Goal: Task Accomplishment & Management: Complete application form

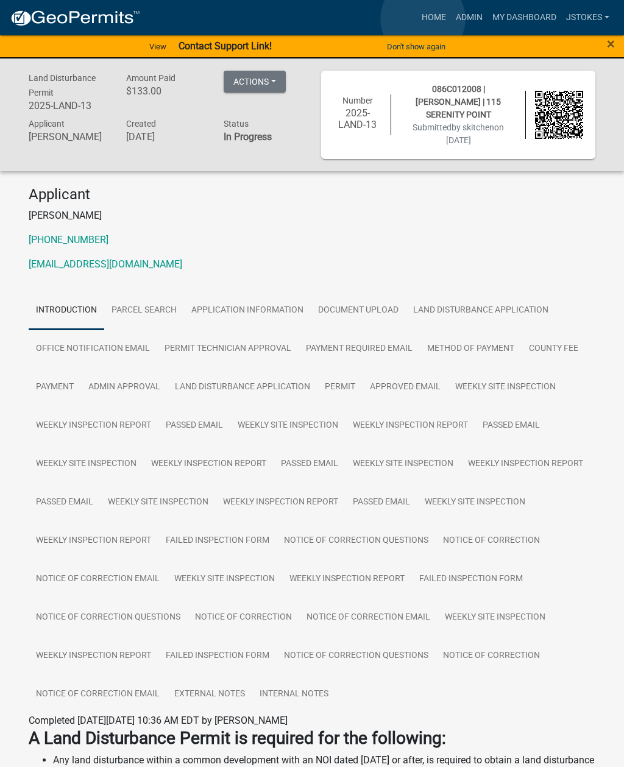
click at [423, 20] on link "Home" at bounding box center [434, 17] width 34 height 23
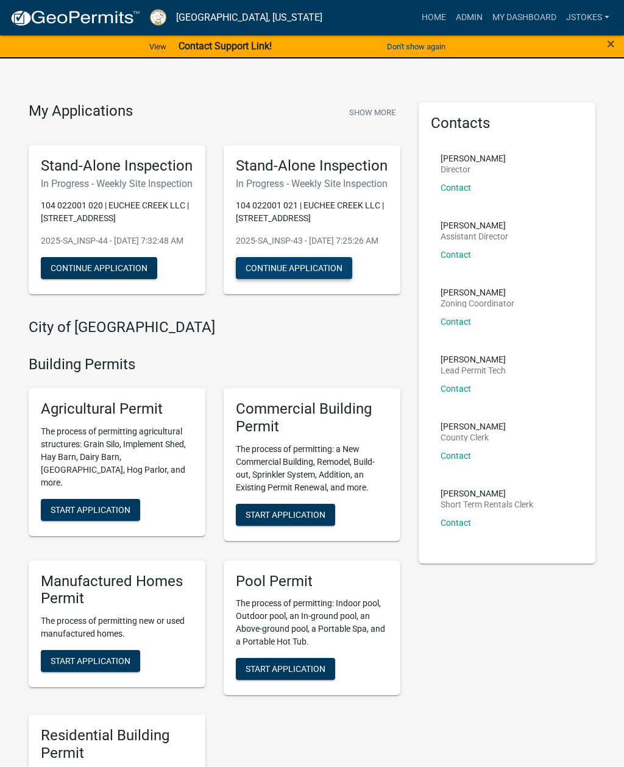
click at [307, 279] on button "Continue Application" at bounding box center [294, 268] width 116 height 22
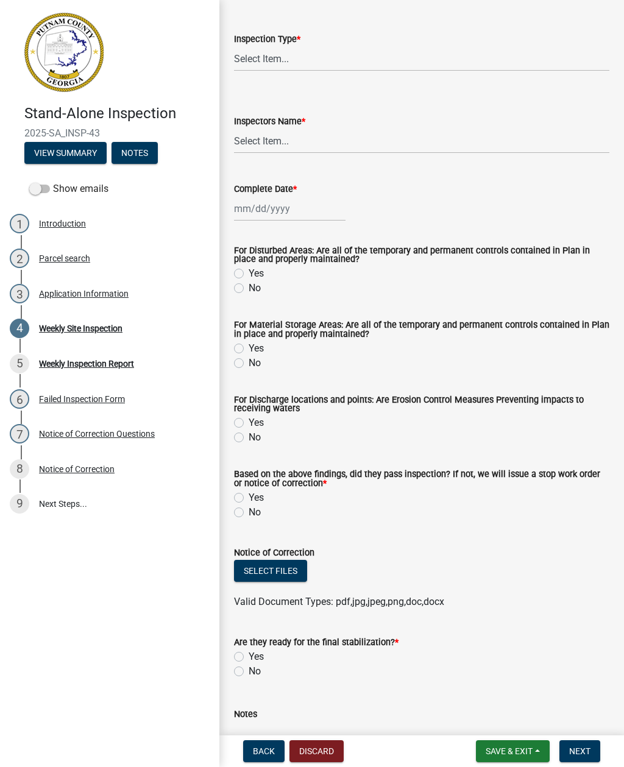
scroll to position [67, 0]
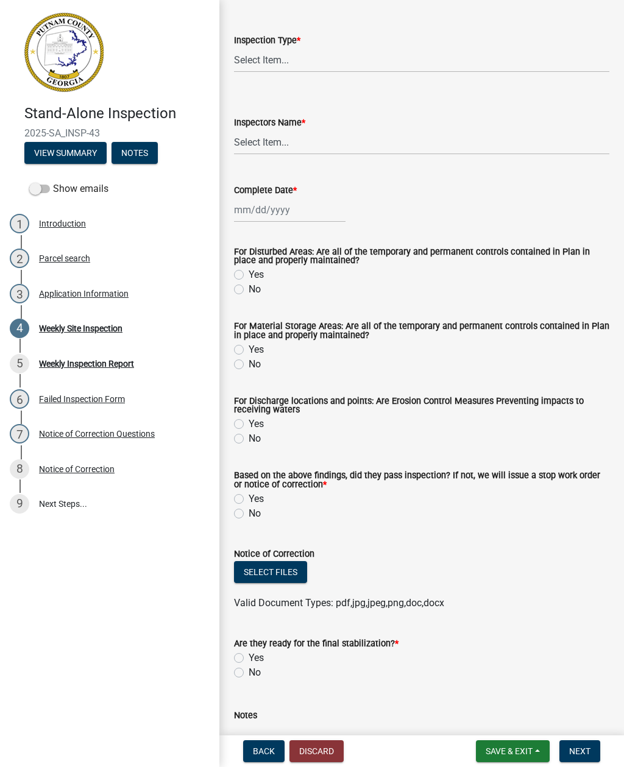
click at [319, 747] on button "Discard" at bounding box center [316, 751] width 54 height 22
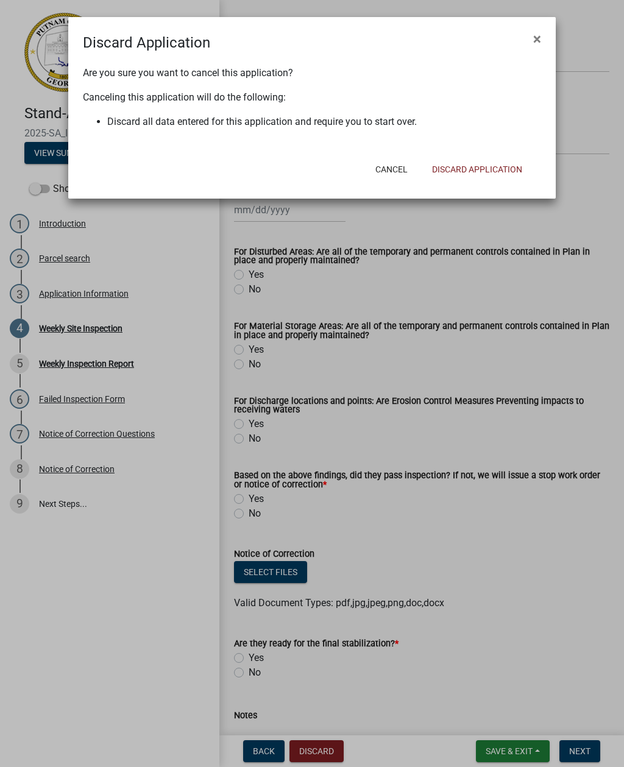
click at [512, 169] on button "Discard Application" at bounding box center [477, 169] width 110 height 22
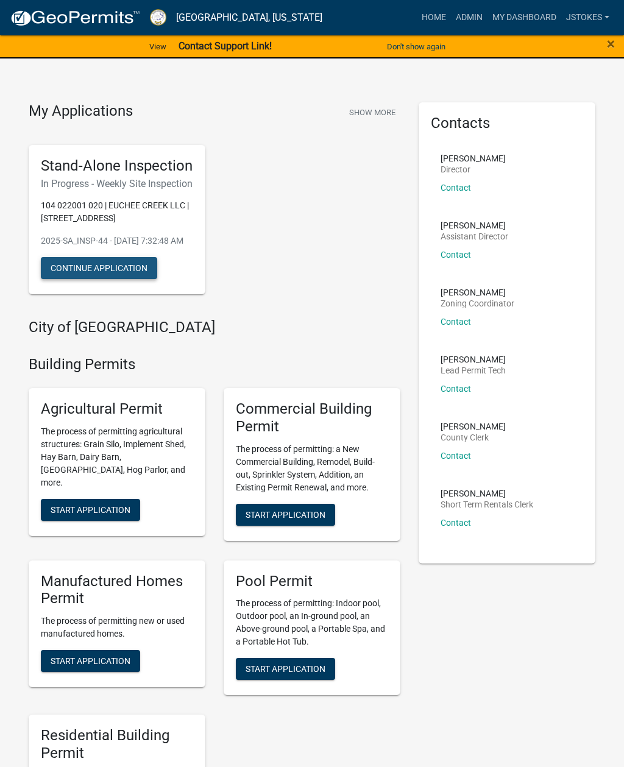
click at [117, 279] on button "Continue Application" at bounding box center [99, 268] width 116 height 22
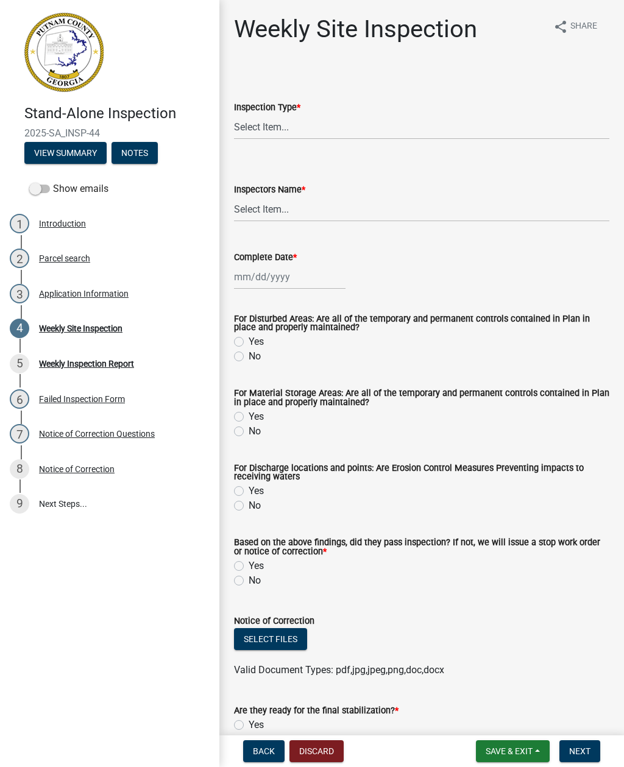
click at [315, 759] on button "Discard" at bounding box center [316, 751] width 54 height 22
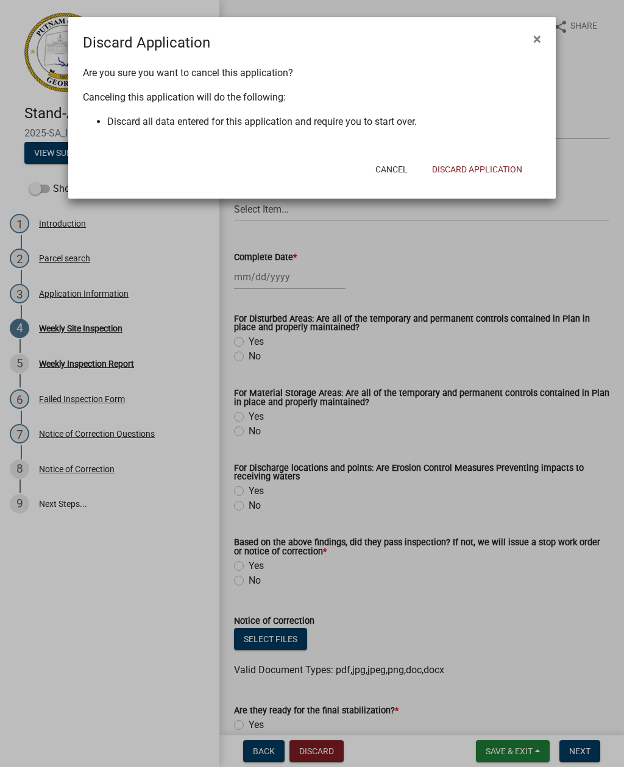
click at [487, 176] on button "Discard Application" at bounding box center [477, 169] width 110 height 22
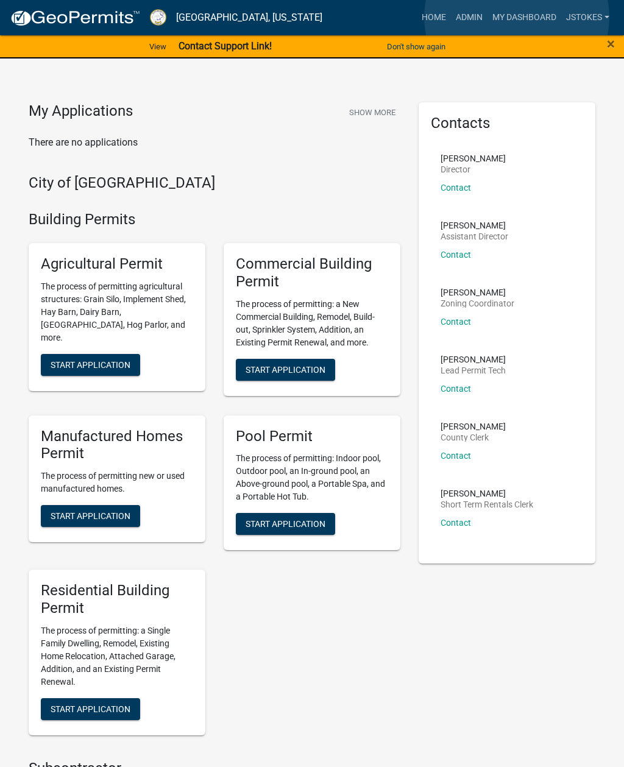
click at [517, 17] on link "My Dashboard" at bounding box center [525, 17] width 74 height 23
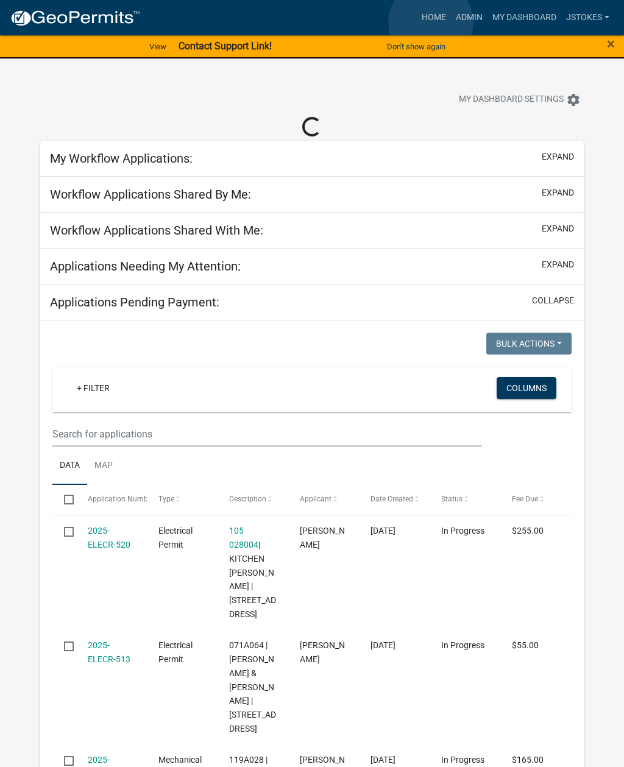
click at [431, 23] on link "Home" at bounding box center [434, 17] width 34 height 23
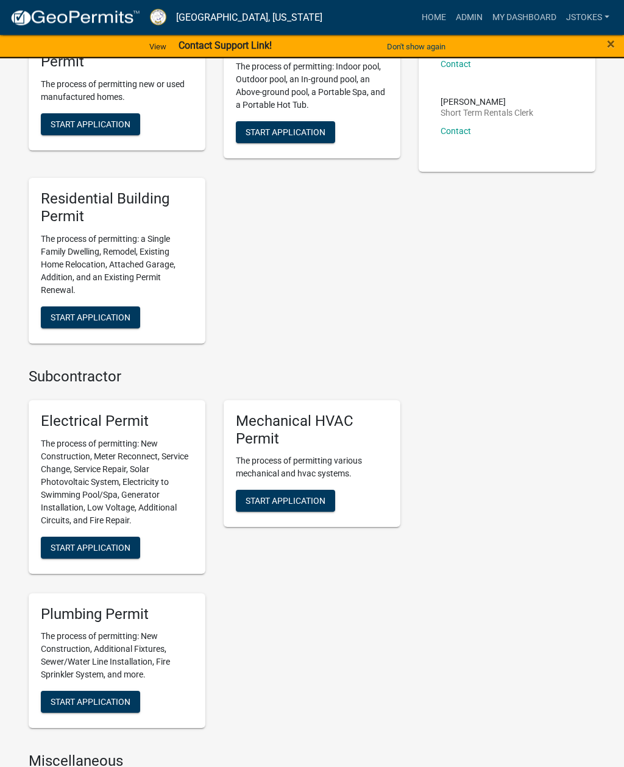
scroll to position [392, 0]
click at [453, 28] on link "Admin" at bounding box center [469, 17] width 37 height 23
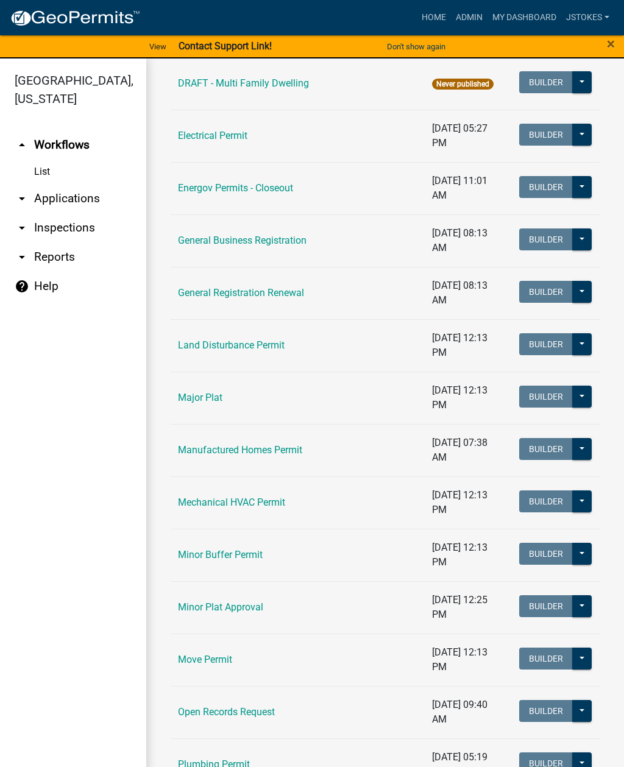
scroll to position [690, 0]
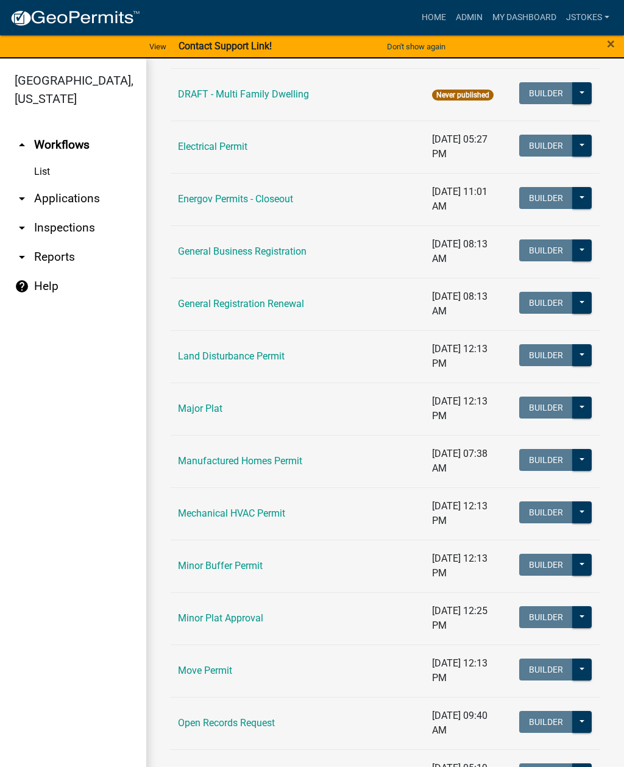
click at [261, 360] on link "Land Disturbance Permit" at bounding box center [231, 356] width 107 height 12
